Goal: Navigation & Orientation: Find specific page/section

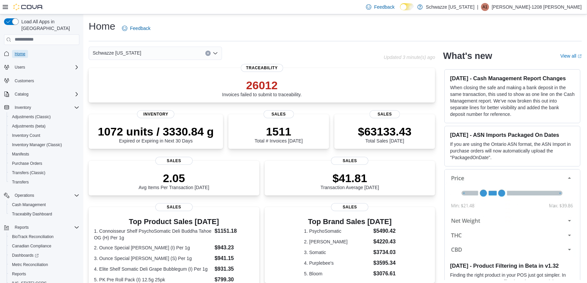
click at [20, 51] on span "Home" at bounding box center [20, 53] width 11 height 5
click at [547, 9] on p "Arthur-1208 Emsley" at bounding box center [537, 7] width 90 height 8
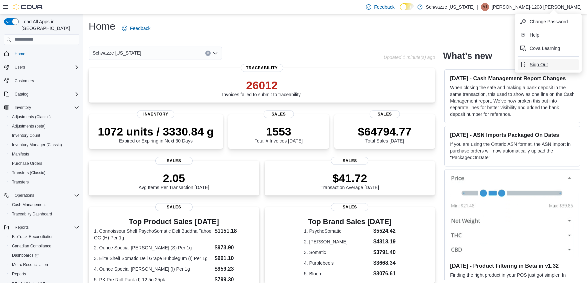
click at [549, 68] on button "Sign Out" at bounding box center [548, 64] width 61 height 11
